Goal: Information Seeking & Learning: Learn about a topic

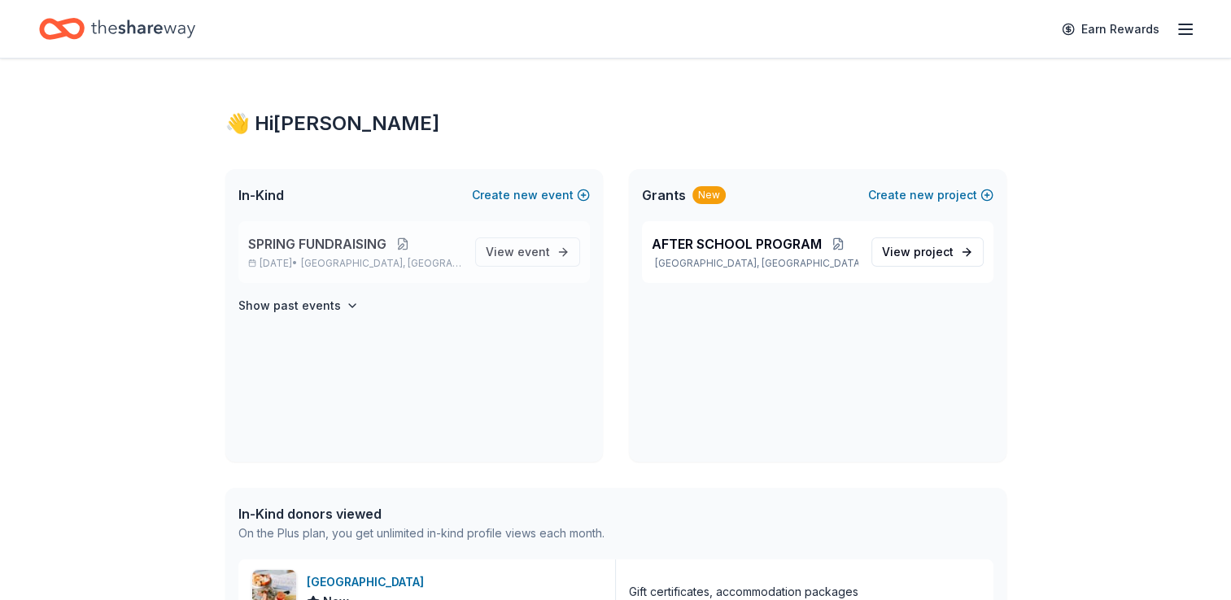
click at [400, 241] on button at bounding box center [402, 243] width 33 height 13
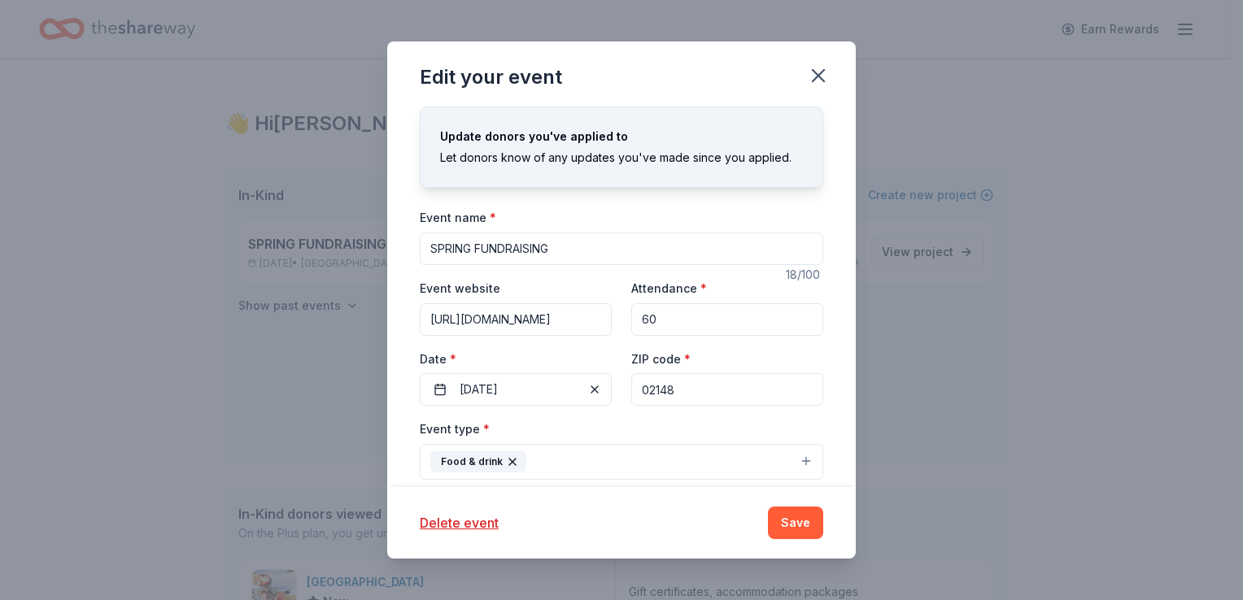
click at [635, 242] on input "SPRING FUNDRAISING" at bounding box center [621, 249] width 403 height 33
click at [821, 70] on icon "button" at bounding box center [818, 75] width 23 height 23
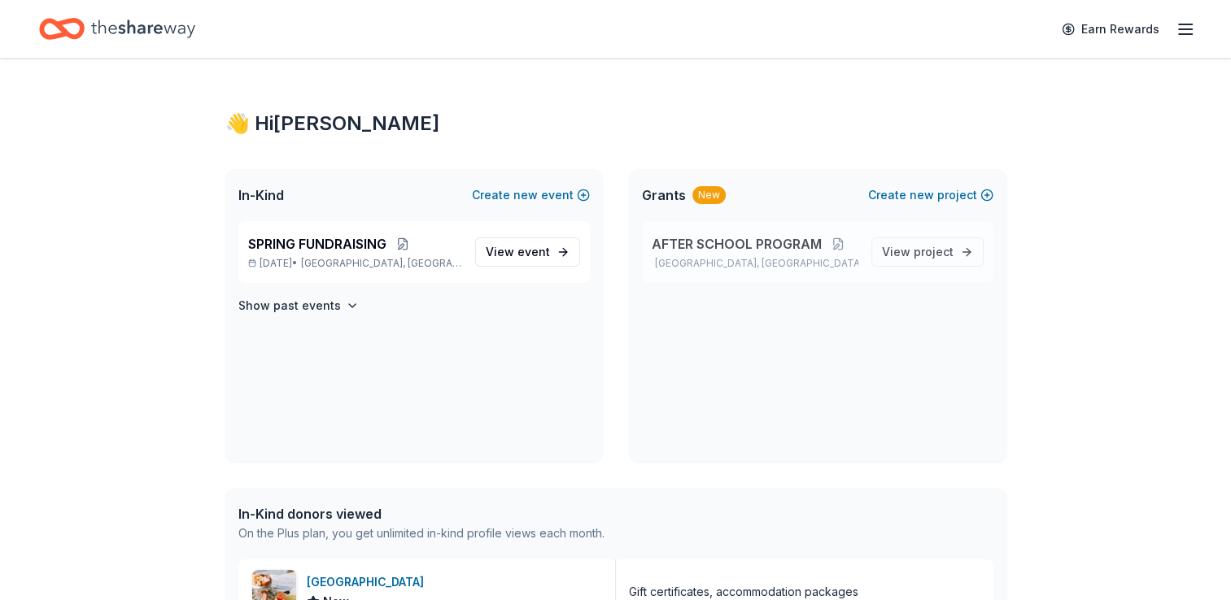
click at [765, 242] on span "AFTER SCHOOL PROGRAM" at bounding box center [736, 244] width 170 height 20
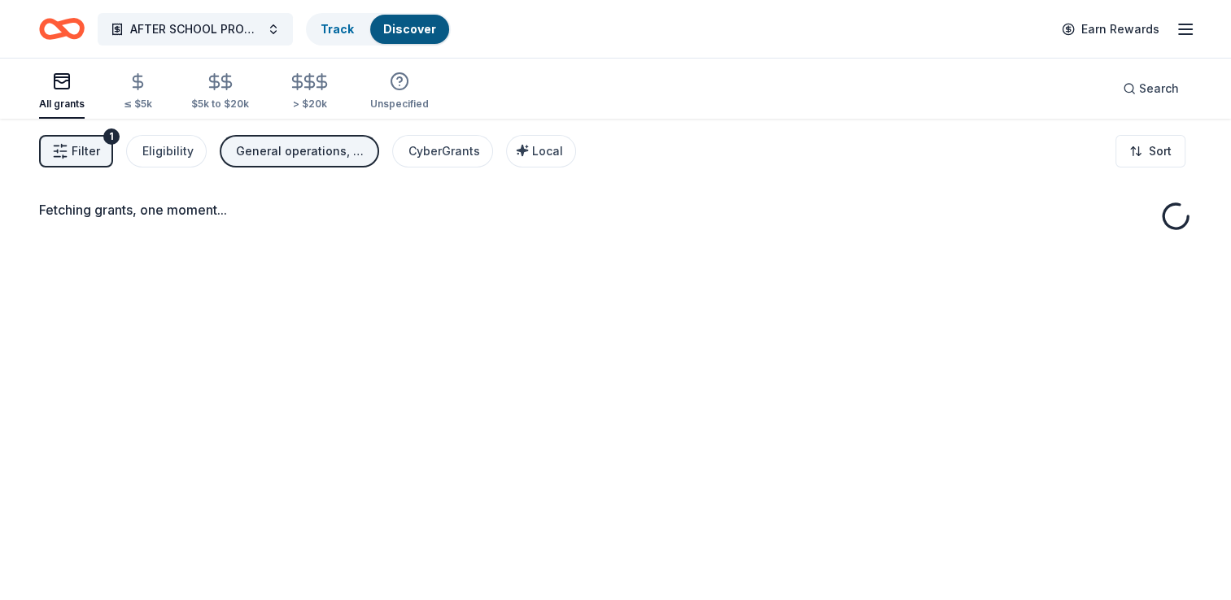
click at [840, 242] on div "Fetching grants, one moment..." at bounding box center [615, 419] width 1231 height 600
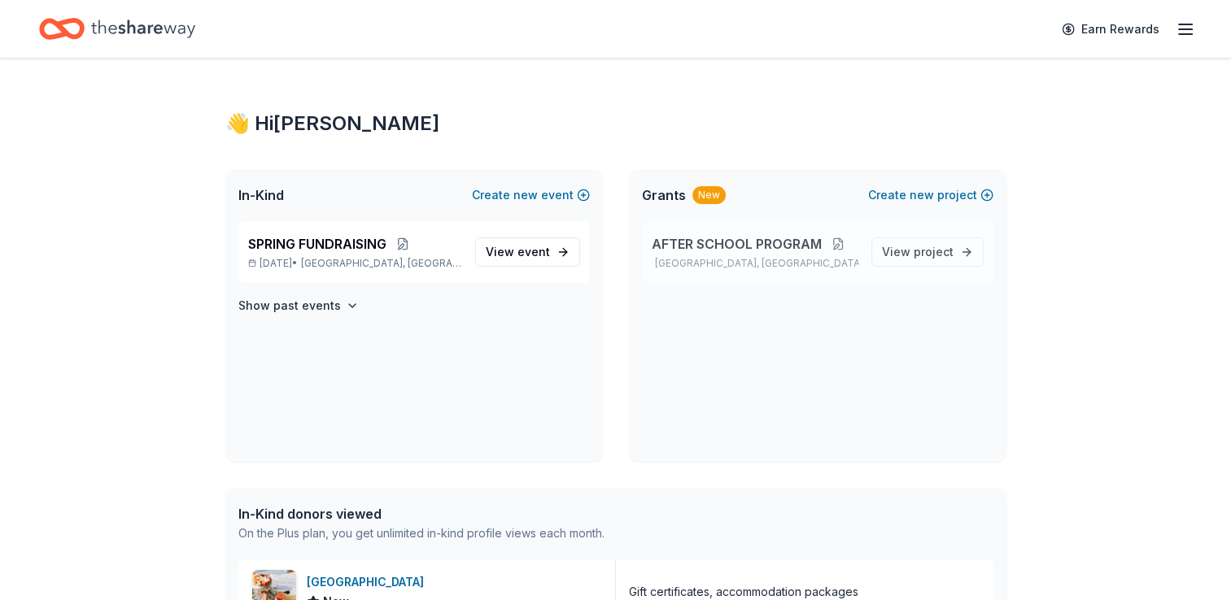
click at [837, 241] on button at bounding box center [837, 243] width 33 height 13
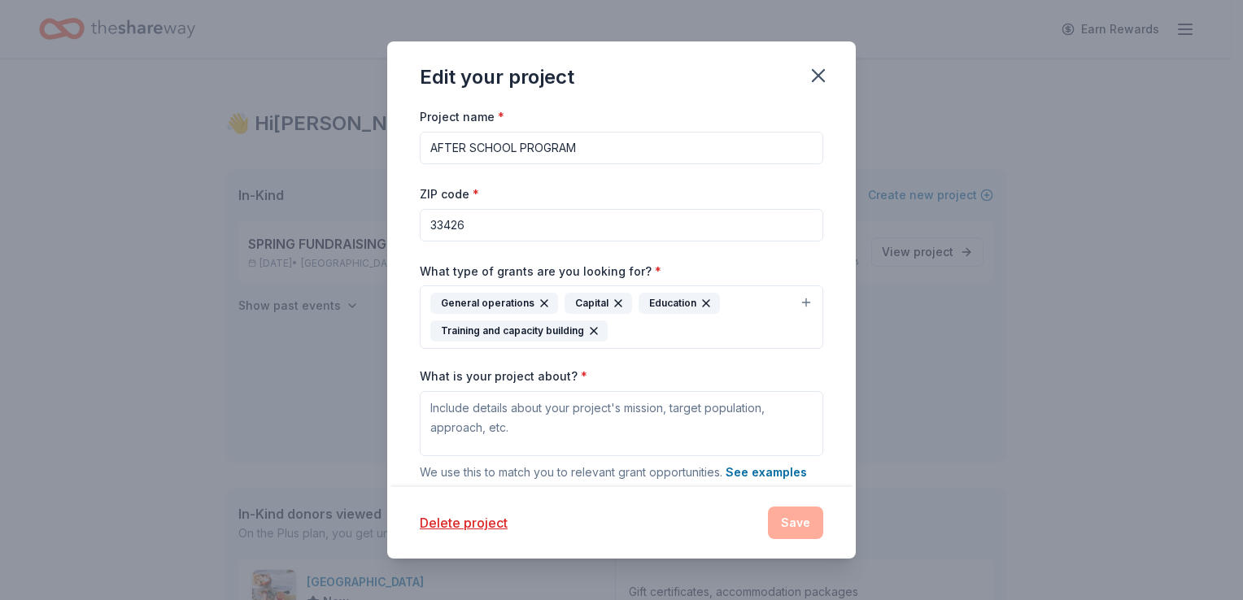
click at [605, 150] on input "AFTER SCHOOL PROGRAM" at bounding box center [621, 148] width 403 height 33
type input "A"
type input "FOOD PANTRY GRANT"
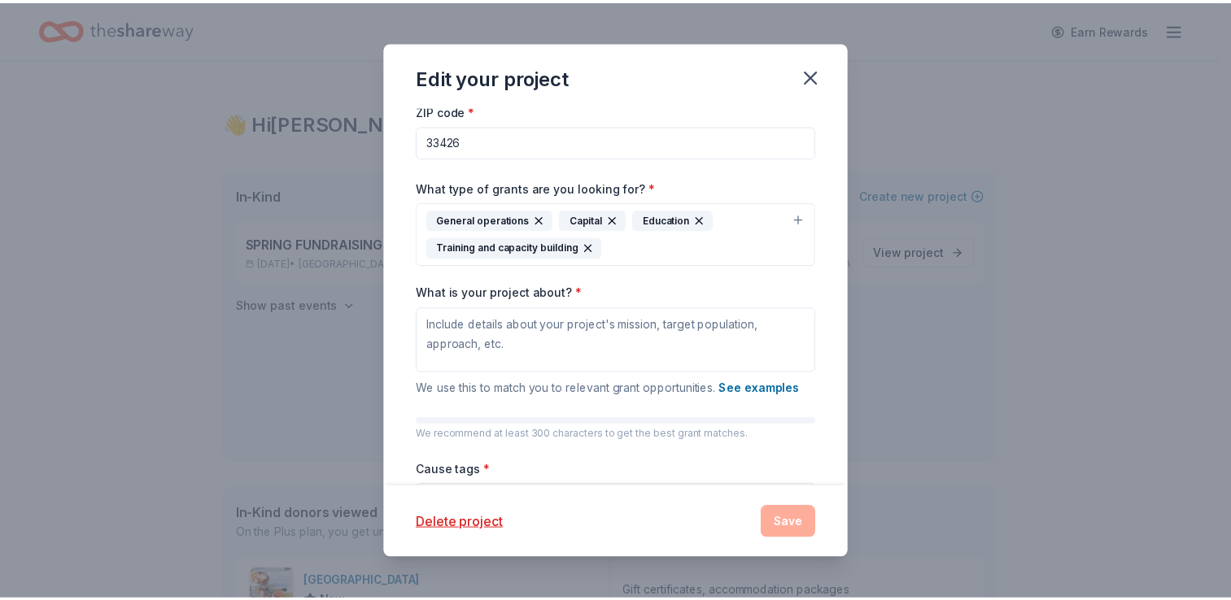
scroll to position [130, 0]
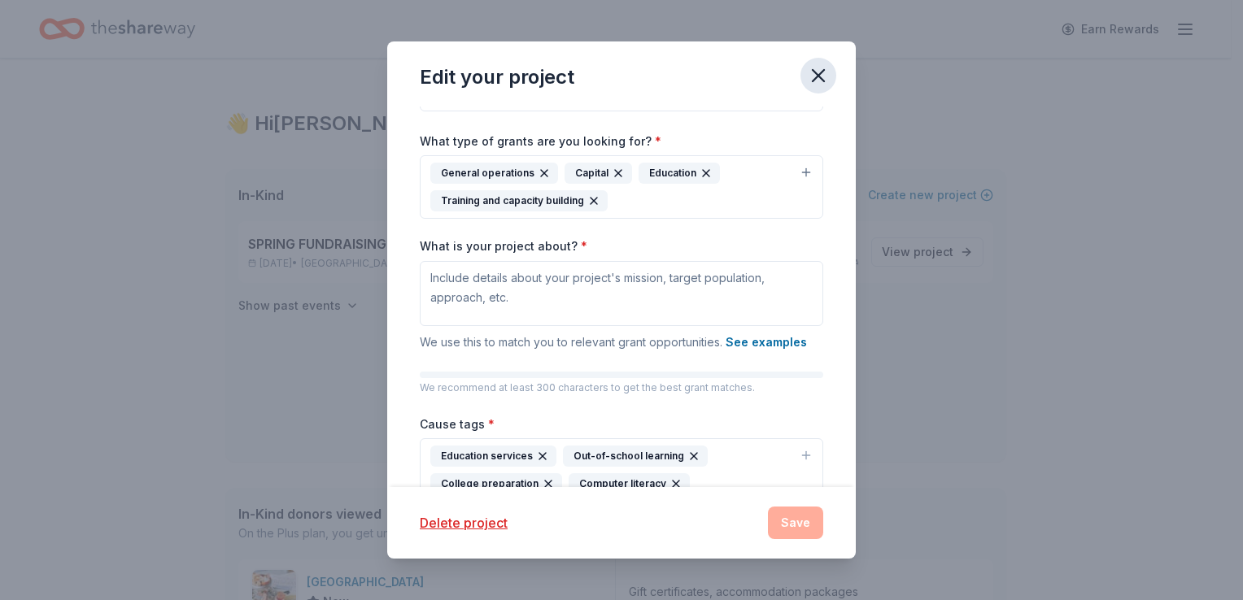
click at [817, 74] on icon "button" at bounding box center [817, 75] width 11 height 11
